Goal: Task Accomplishment & Management: Use online tool/utility

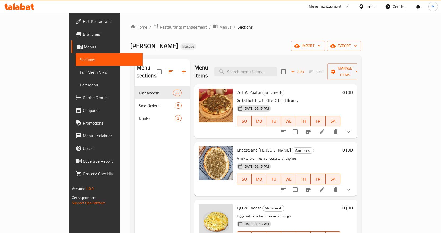
click at [368, 9] on div "Jordan" at bounding box center [371, 7] width 10 height 6
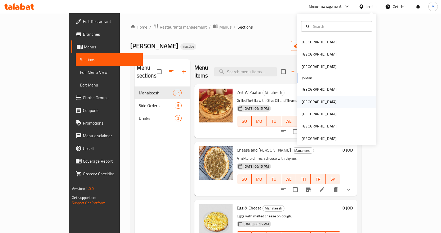
click at [342, 99] on div "[GEOGRAPHIC_DATA]" at bounding box center [336, 102] width 79 height 12
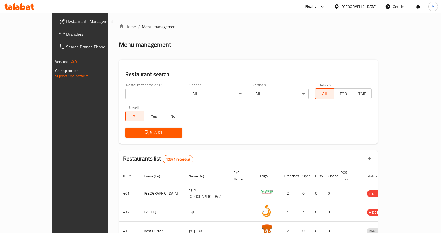
click at [66, 31] on span "Branches" at bounding box center [94, 34] width 56 height 6
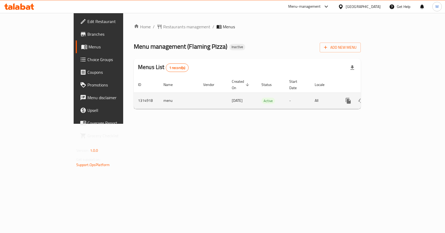
click at [390, 98] on icon "enhanced table" at bounding box center [386, 101] width 6 height 6
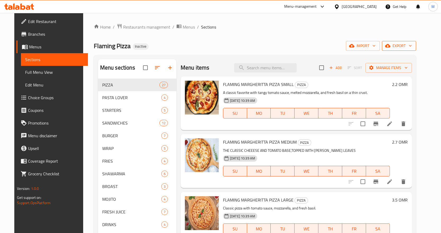
click at [412, 47] on span "export" at bounding box center [399, 46] width 26 height 7
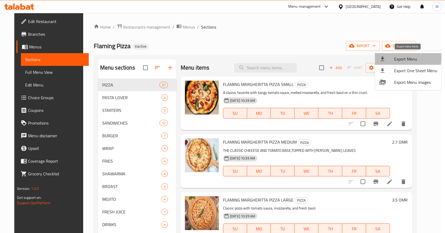
click at [394, 58] on div at bounding box center [386, 59] width 15 height 6
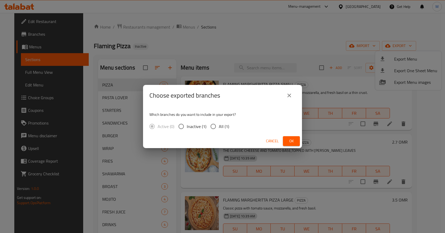
click at [221, 126] on span "All (1)" at bounding box center [224, 126] width 10 height 6
click at [219, 126] on input "All (1)" at bounding box center [213, 126] width 11 height 11
radio input "true"
click at [289, 141] on span "Ok" at bounding box center [291, 141] width 8 height 7
